Goal: Task Accomplishment & Management: Manage account settings

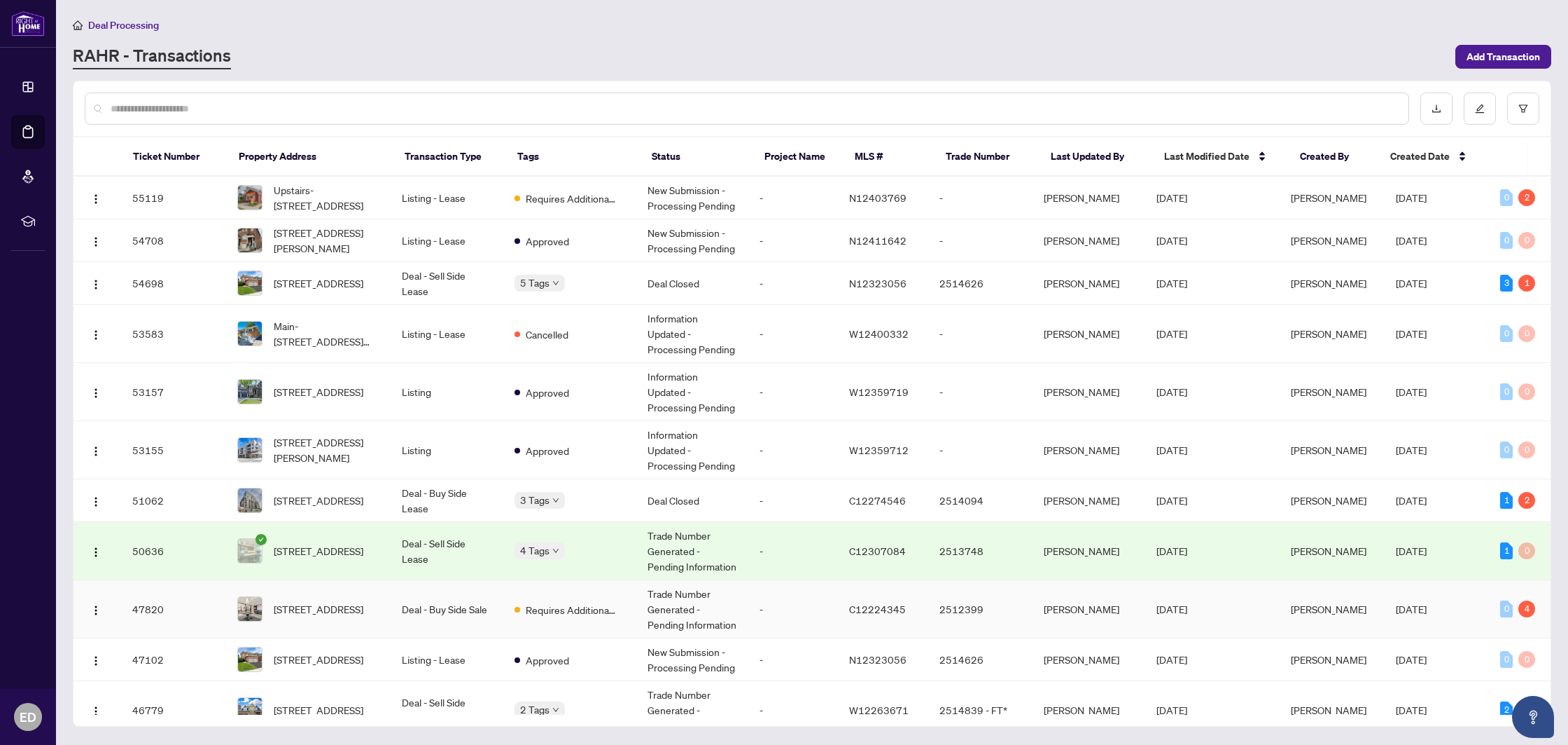
click at [626, 598] on td "Requires Additional Docs" at bounding box center [570, 609] width 133 height 58
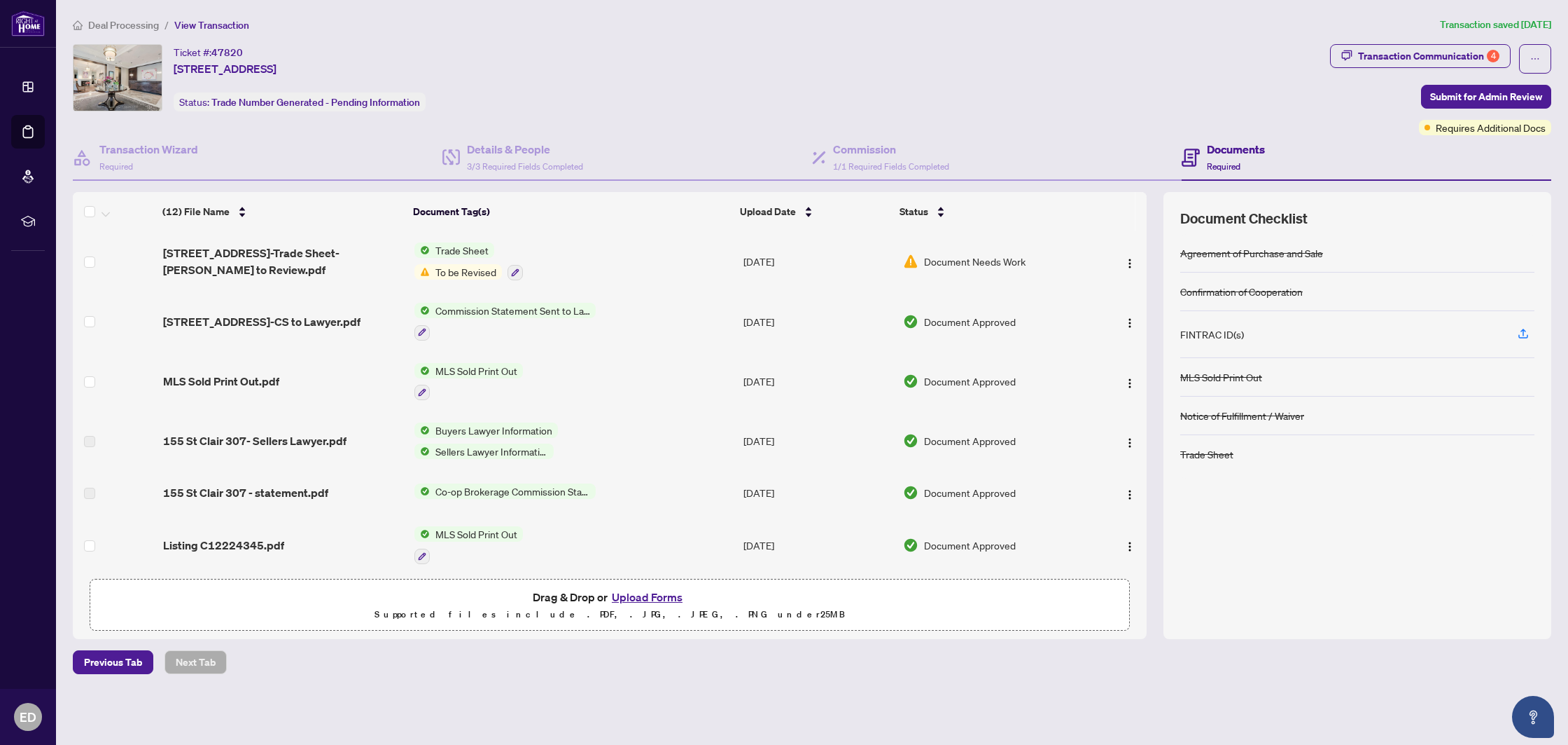
click at [1001, 64] on div "Ticket #: 47820 [STREET_ADDRESS] Status: Trade Number Generated - Pending Infor…" at bounding box center [698, 77] width 1251 height 68
click at [1431, 57] on div "Transaction Communication 4" at bounding box center [1429, 56] width 141 height 23
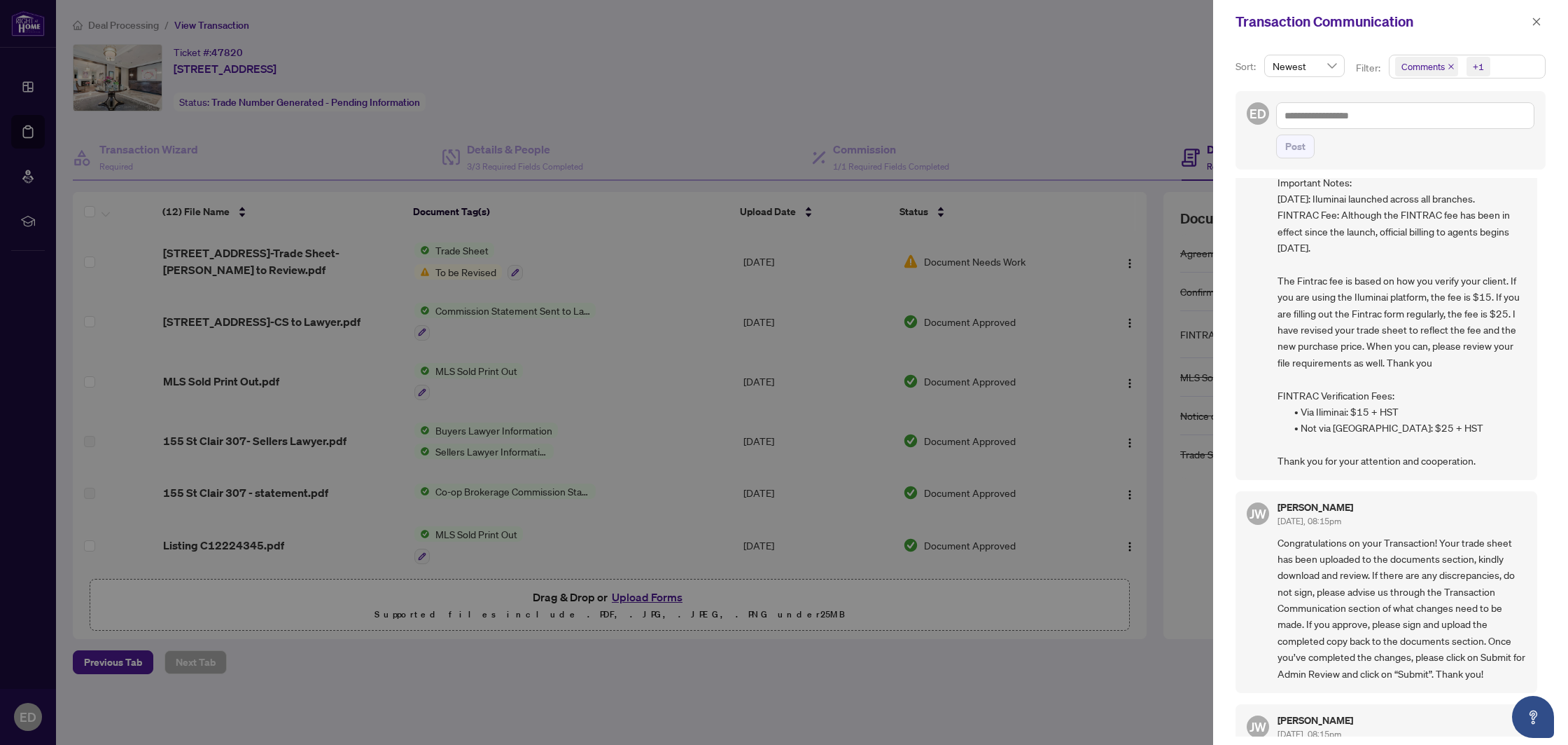
scroll to position [228, 0]
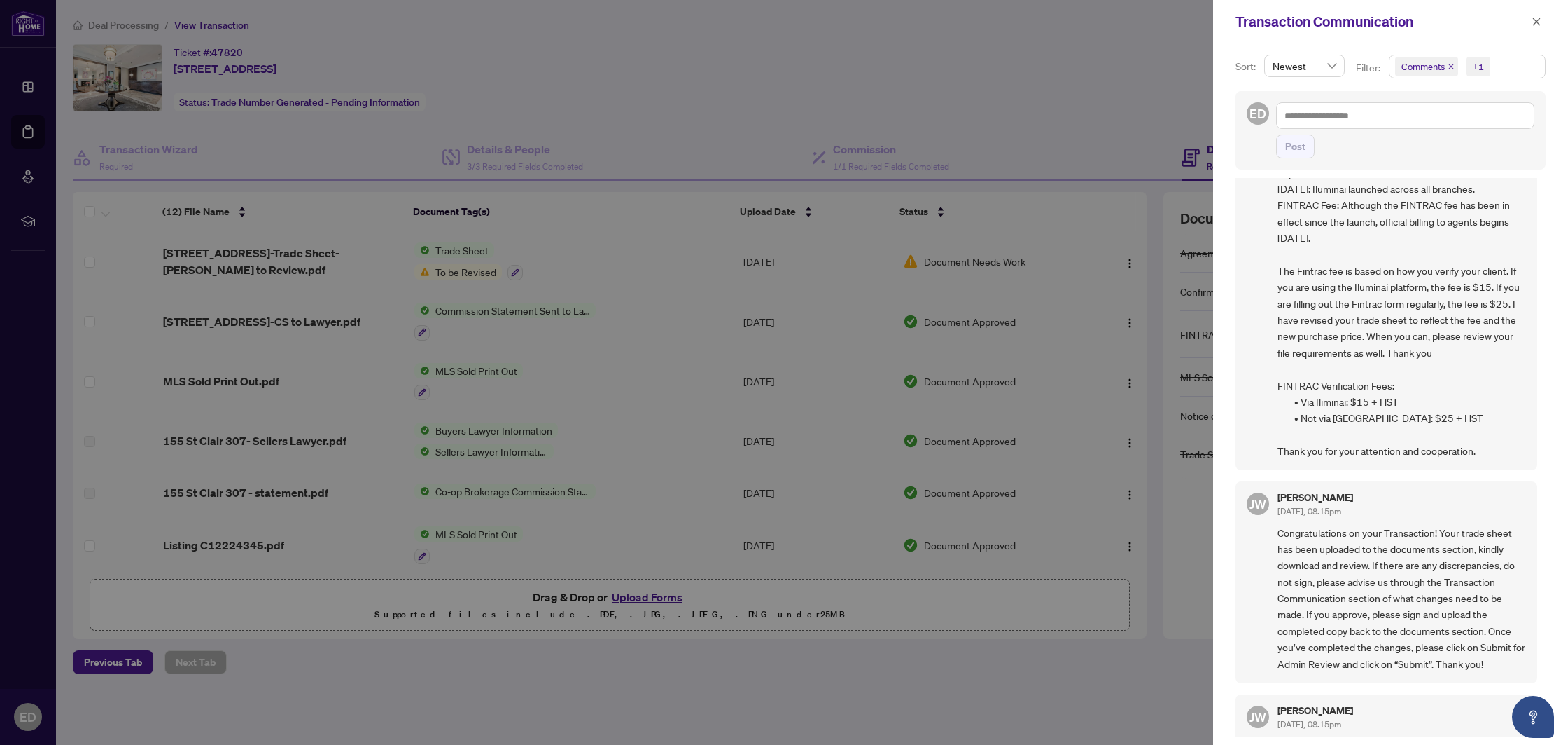
click at [1022, 319] on div at bounding box center [784, 372] width 1568 height 745
drag, startPoint x: 1533, startPoint y: 25, endPoint x: 1424, endPoint y: 36, distance: 109.6
click at [1533, 25] on icon "close" at bounding box center [1536, 21] width 10 height 10
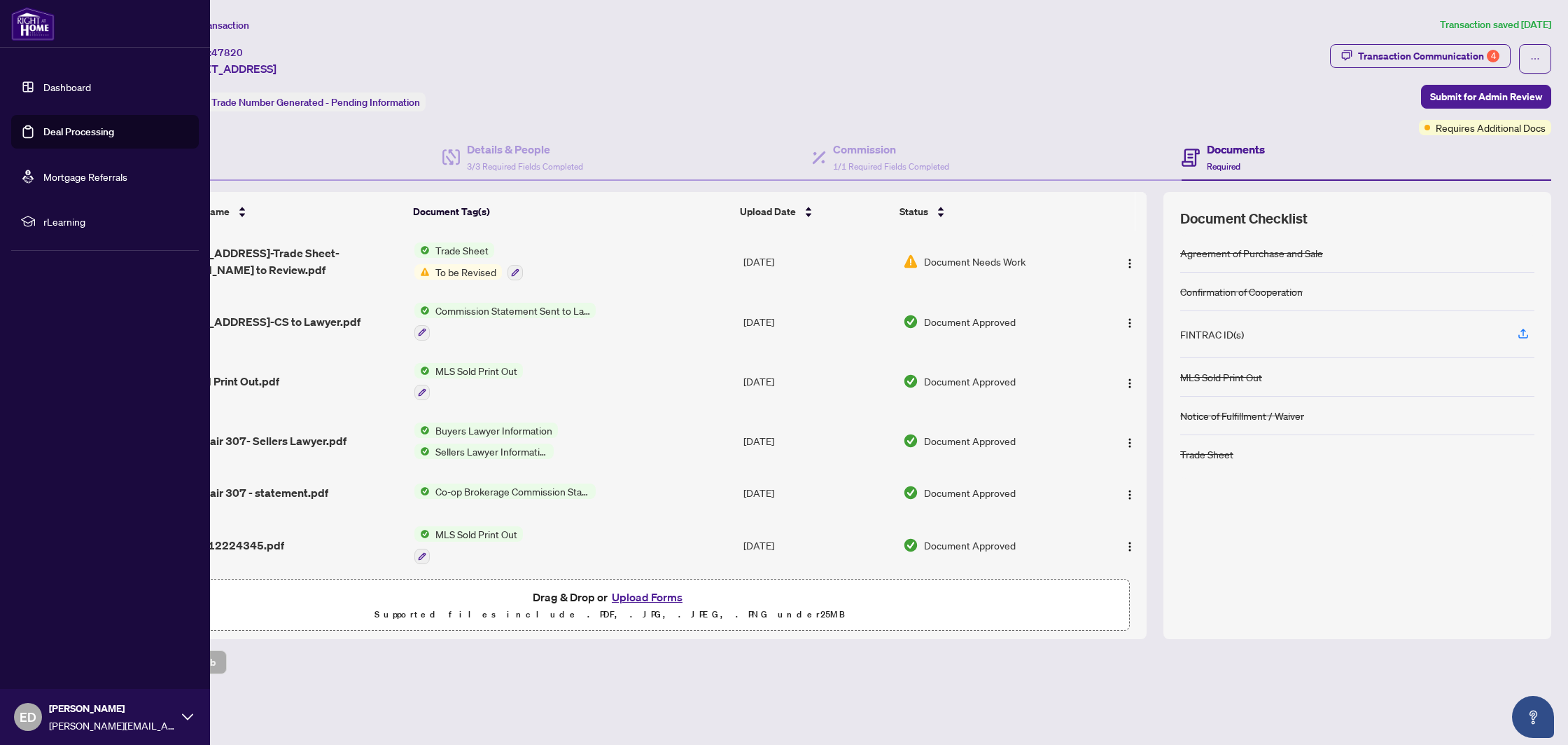
click at [43, 137] on link "Deal Processing" at bounding box center [78, 132] width 71 height 12
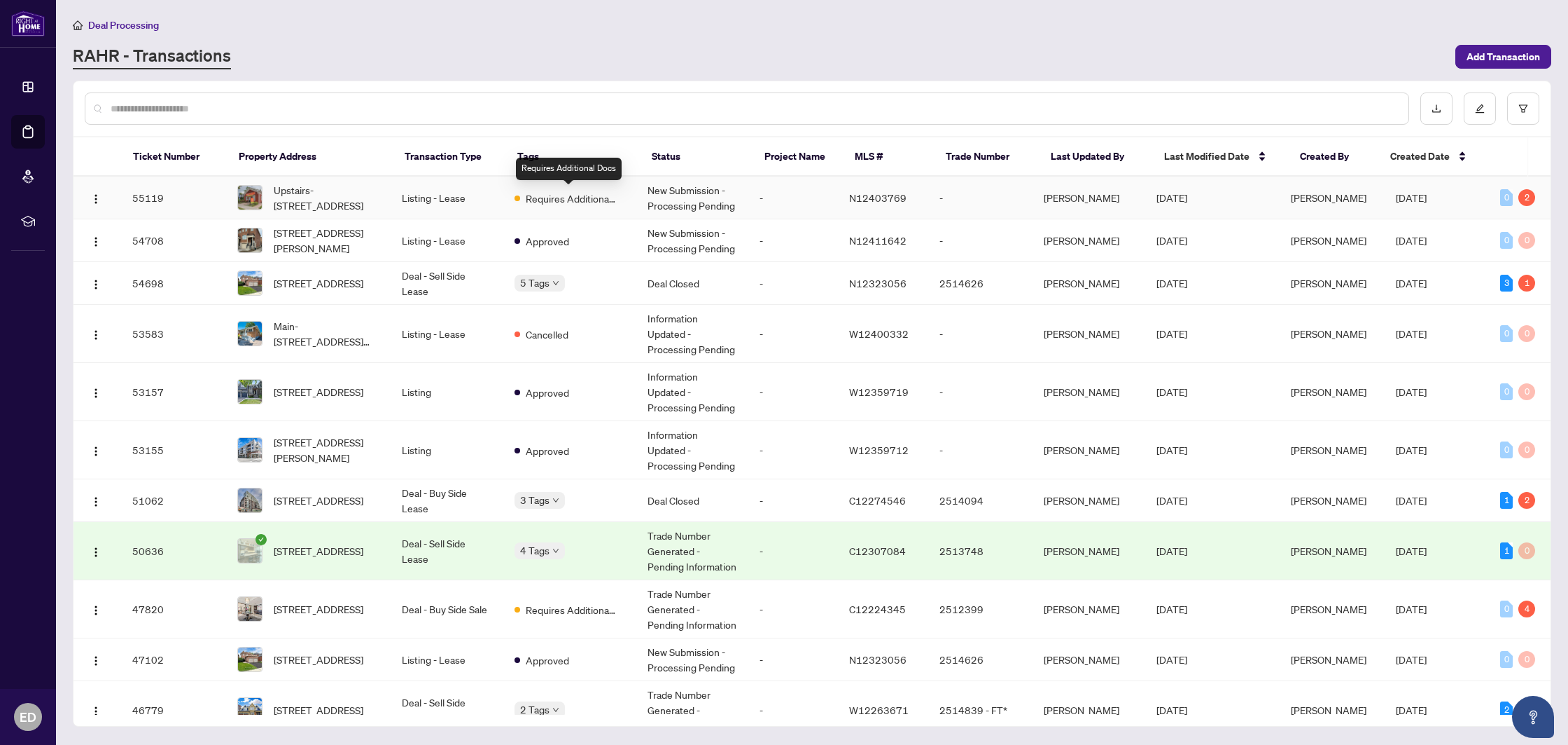
click at [614, 200] on span "Requires Additional Docs" at bounding box center [571, 198] width 91 height 16
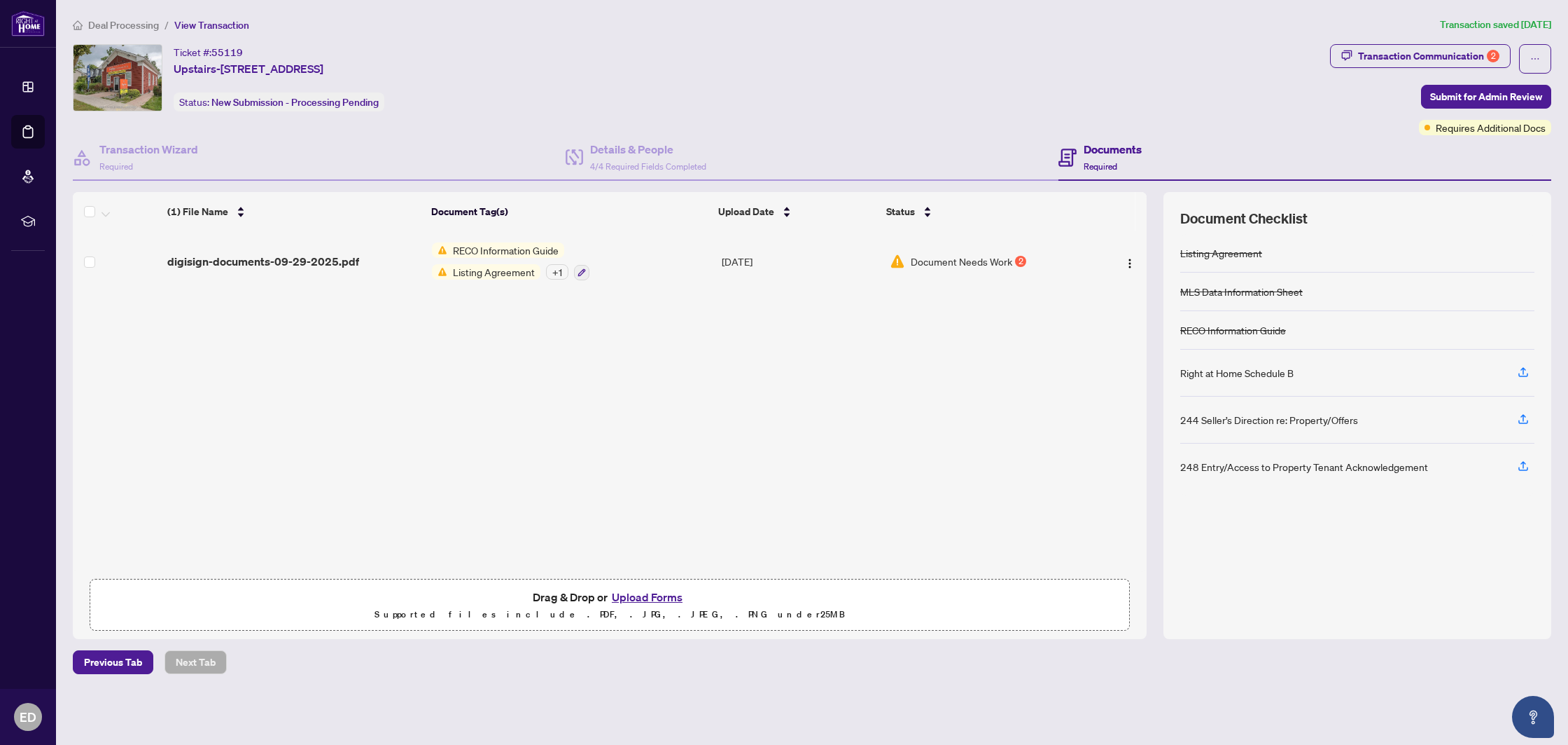
click at [963, 266] on span "Document Needs Work" at bounding box center [962, 261] width 102 height 16
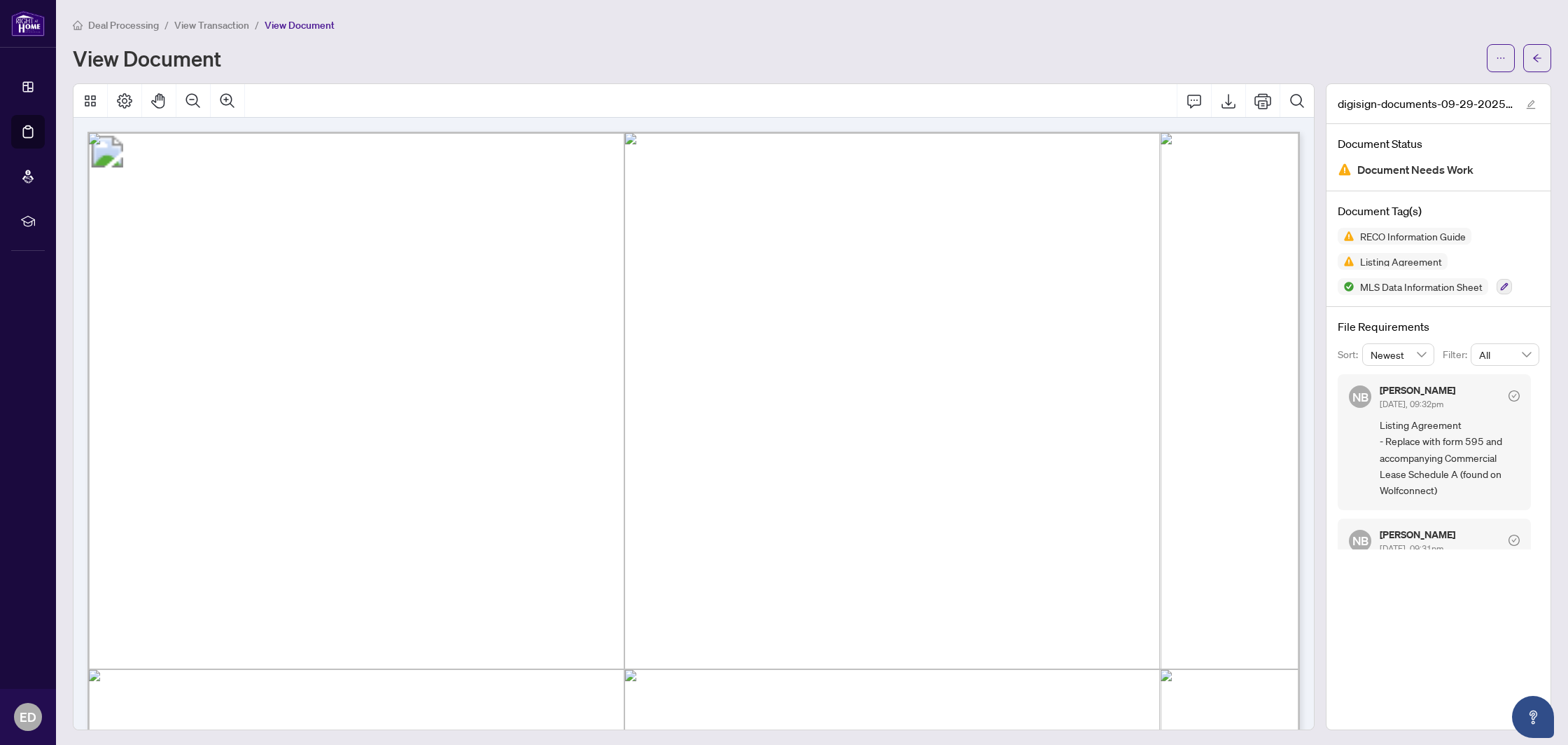
drag, startPoint x: 1536, startPoint y: 65, endPoint x: 1485, endPoint y: 6, distance: 78.0
click at [1536, 65] on span "button" at bounding box center [1536, 58] width 10 height 23
